Goal: Information Seeking & Learning: Check status

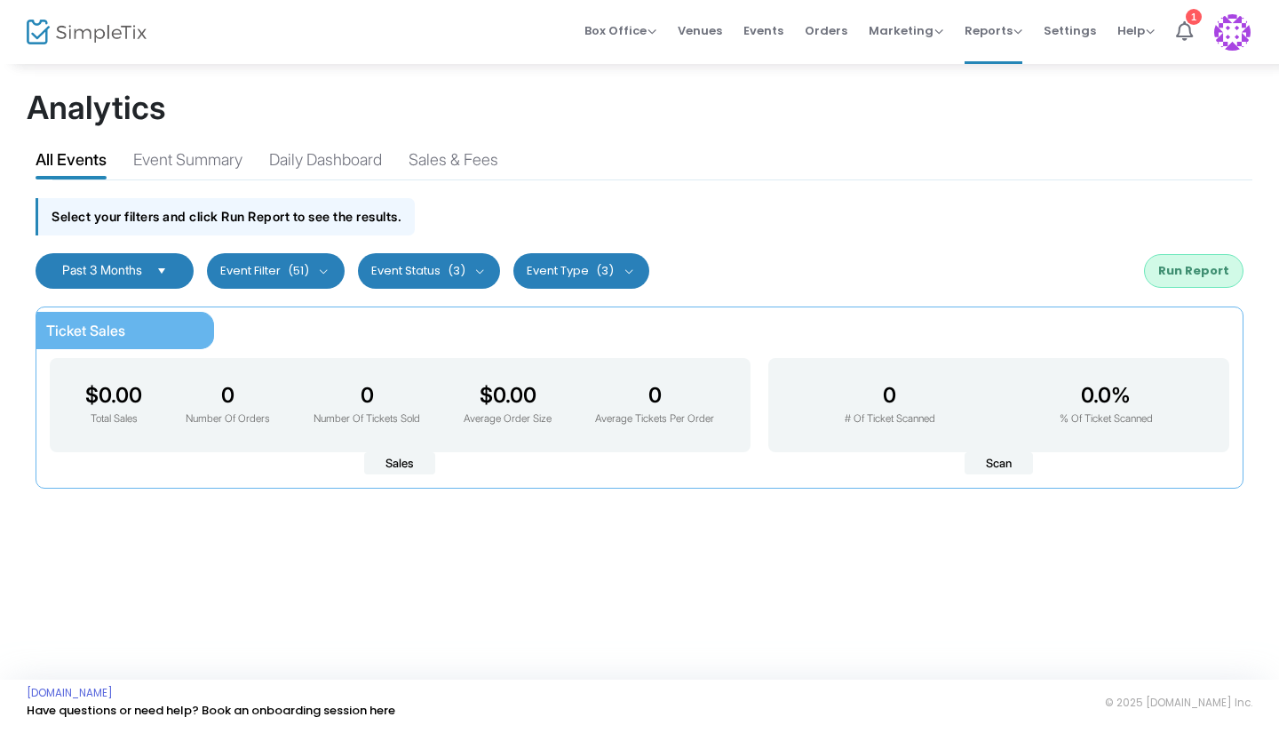
click at [110, 274] on span "Past 3 Months" at bounding box center [102, 269] width 80 height 15
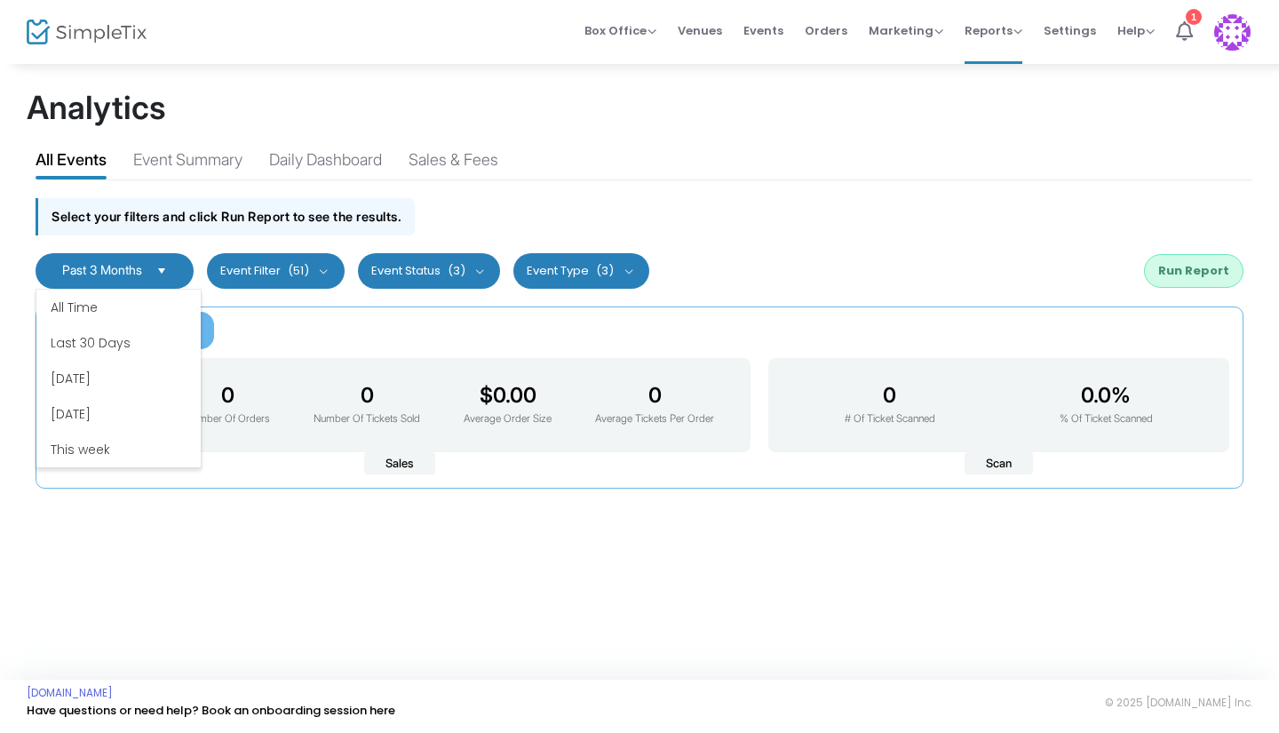
click at [121, 385] on li "[DATE]" at bounding box center [118, 379] width 164 height 36
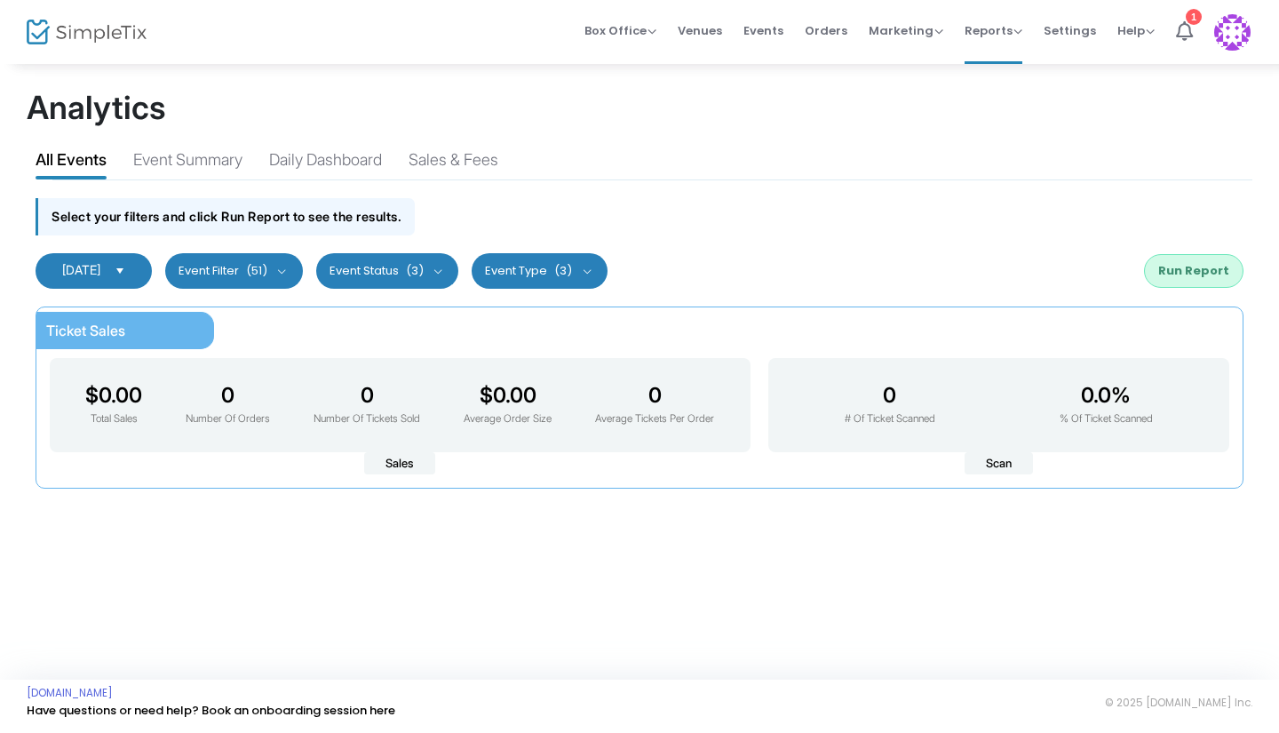
click at [1213, 281] on button "Run Report" at bounding box center [1193, 271] width 99 height 34
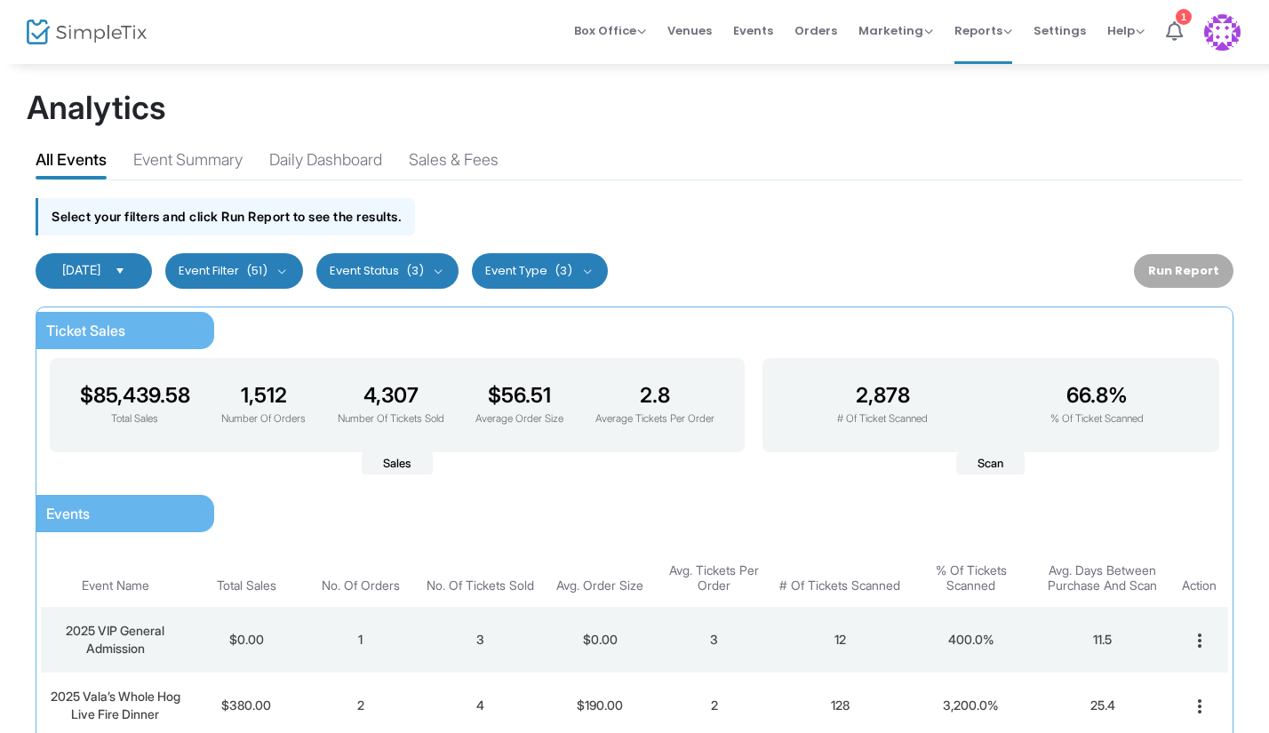
click at [814, 35] on span "Orders" at bounding box center [815, 30] width 43 height 45
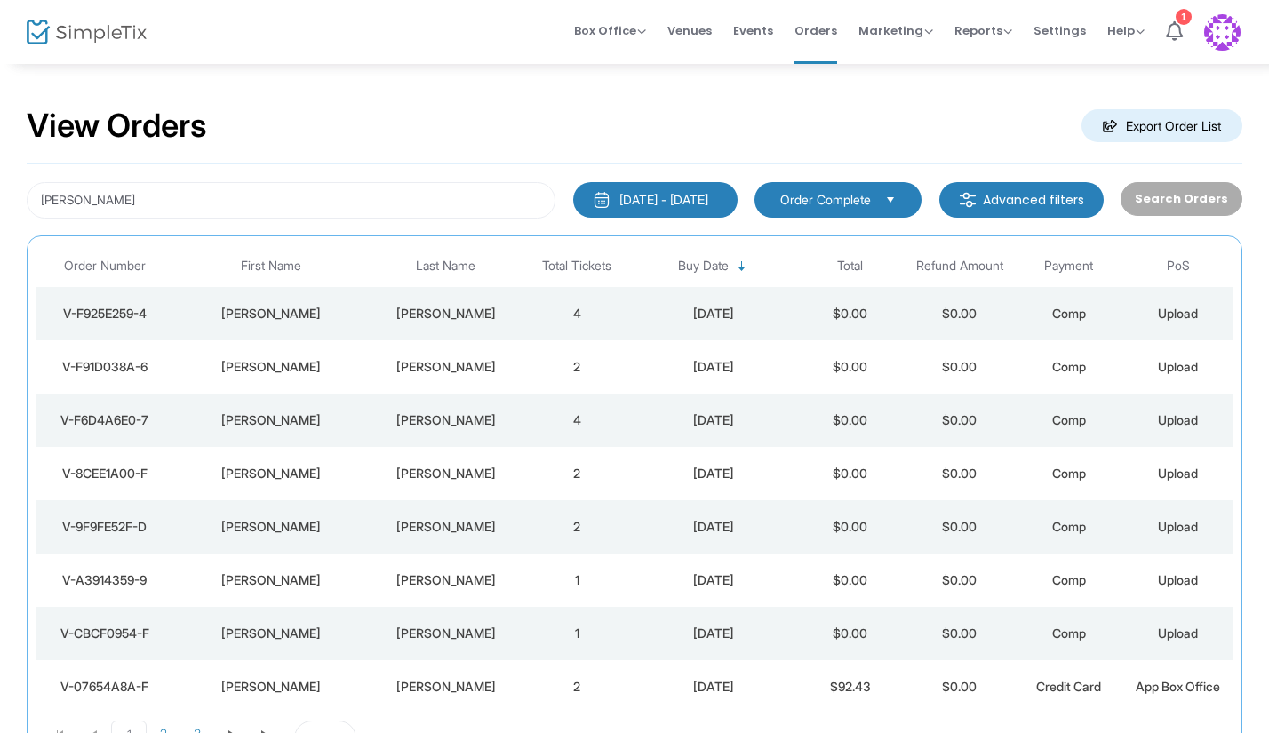
click at [759, 28] on span "Events" at bounding box center [753, 30] width 40 height 45
